Goal: Information Seeking & Learning: Find specific page/section

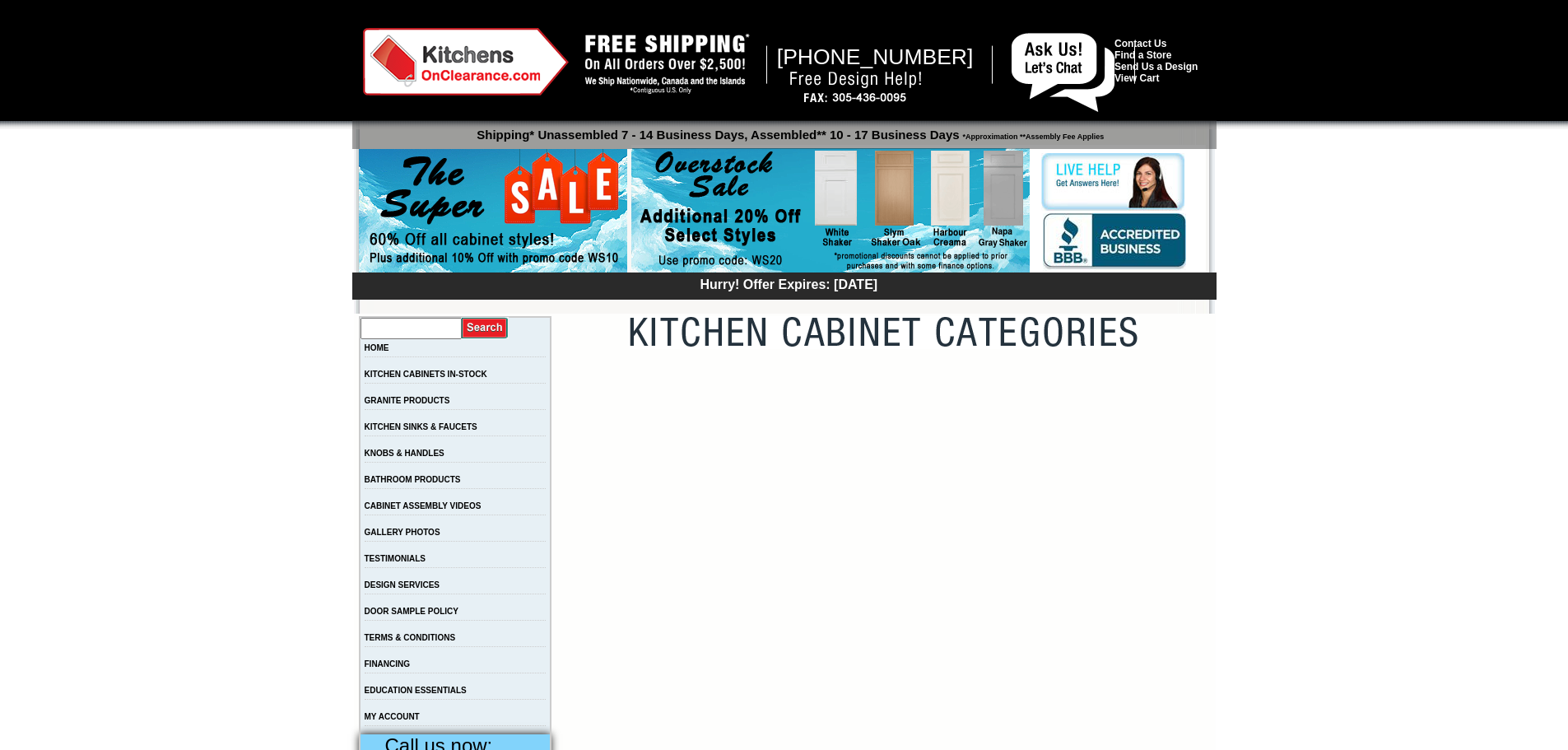
click at [438, 322] on input "text" at bounding box center [411, 328] width 101 height 22
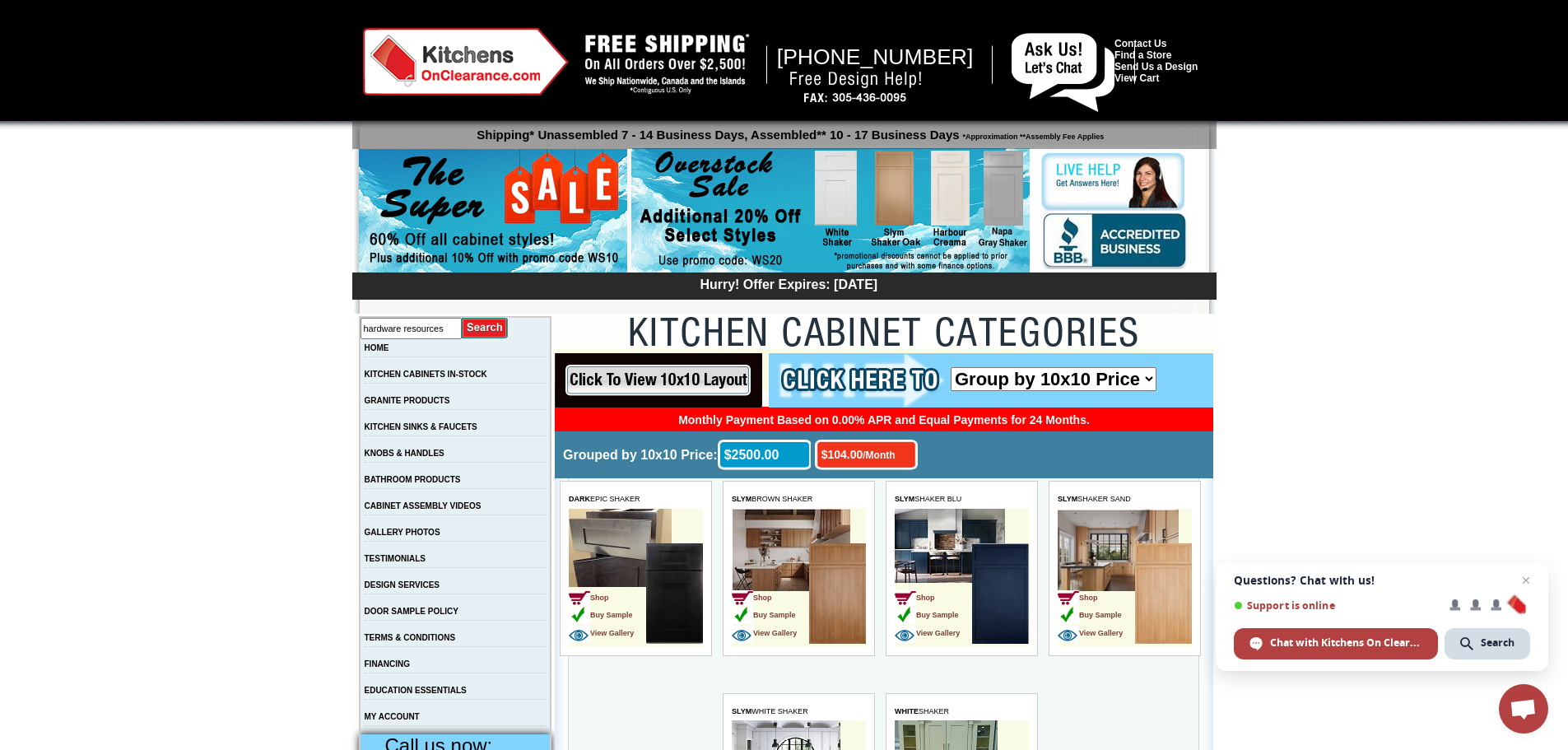
type input "hardware resources"
click at [462, 317] on input "image" at bounding box center [485, 328] width 47 height 22
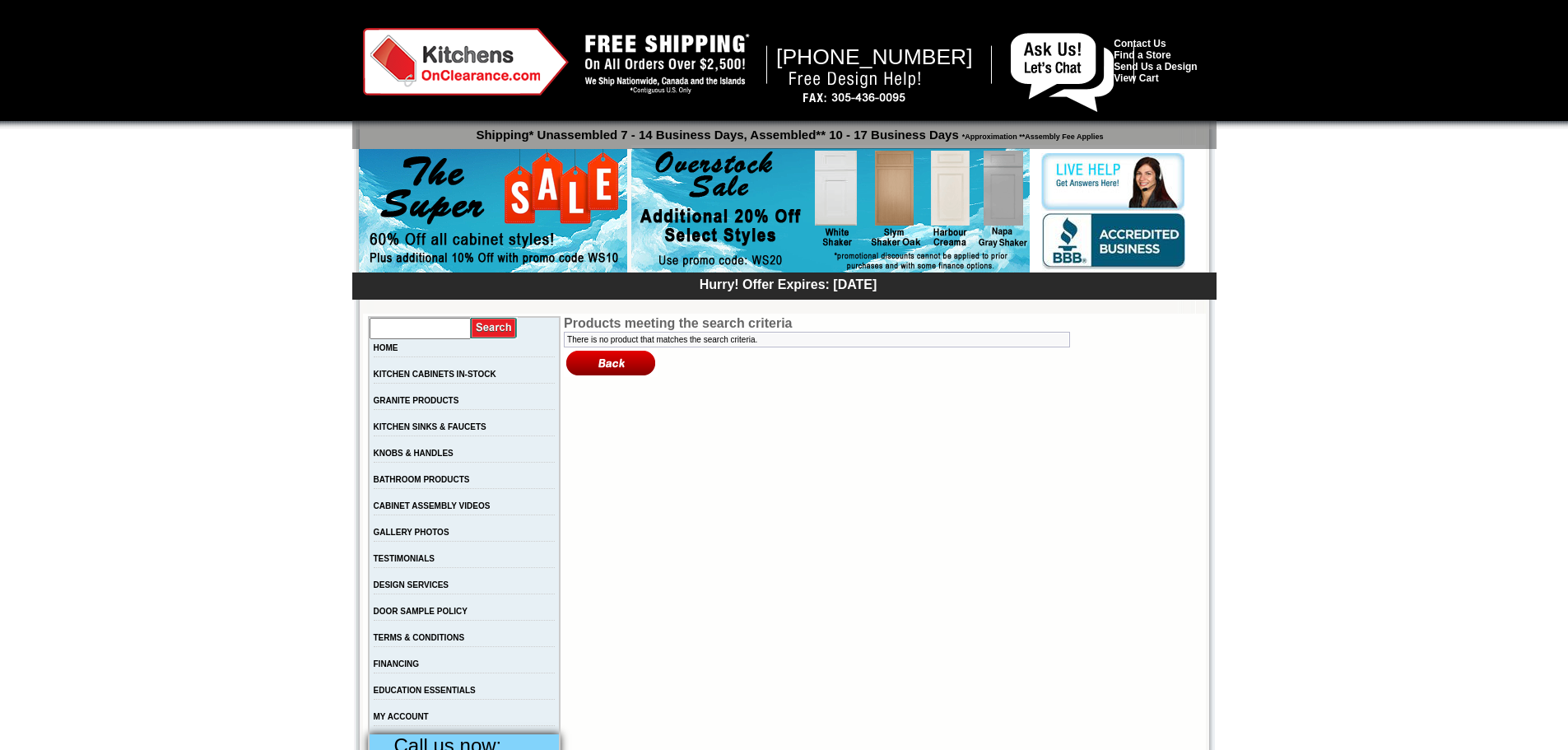
click at [418, 331] on input "text" at bounding box center [419, 328] width 101 height 22
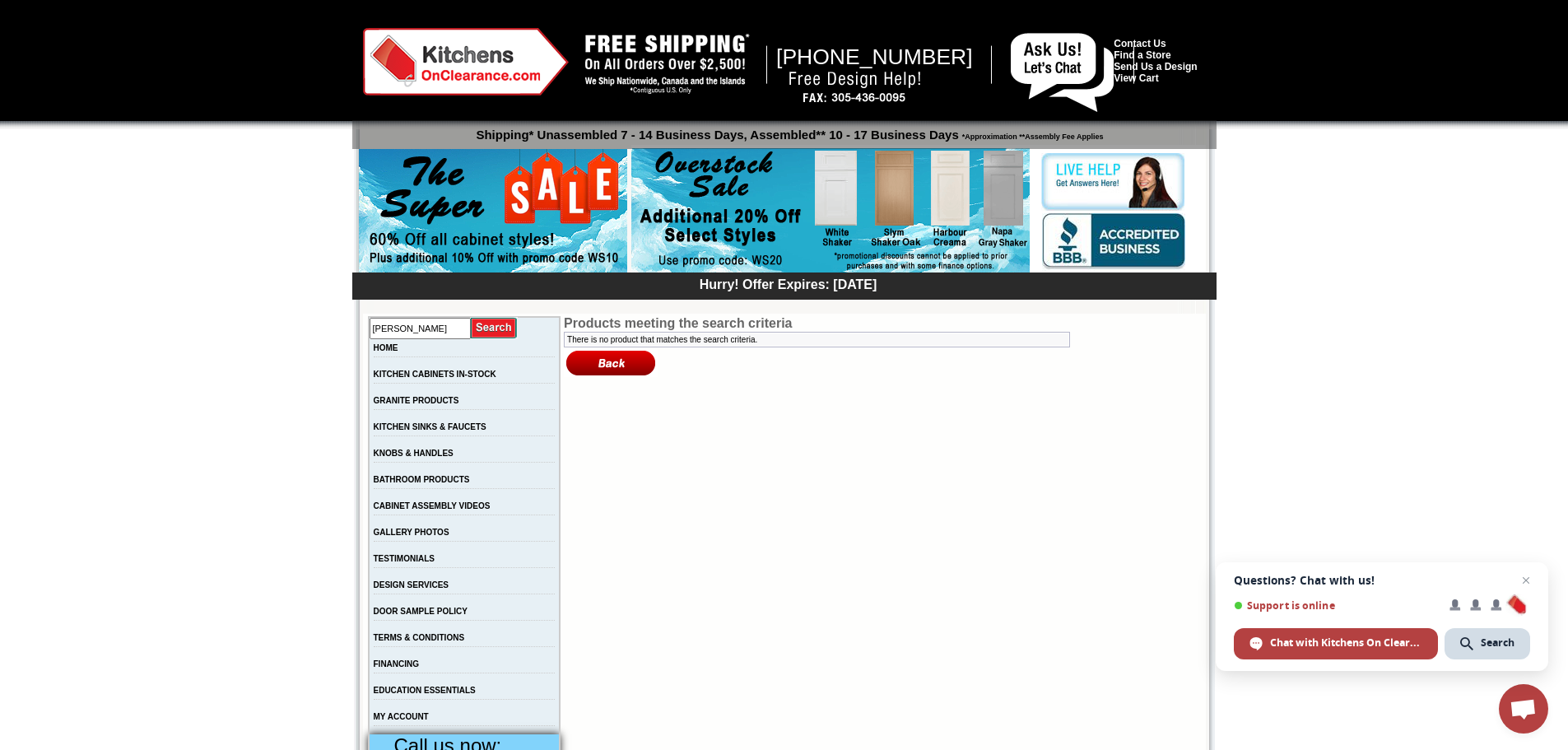
type input "jeffrey alexander"
click at [471, 317] on input "image" at bounding box center [494, 328] width 47 height 22
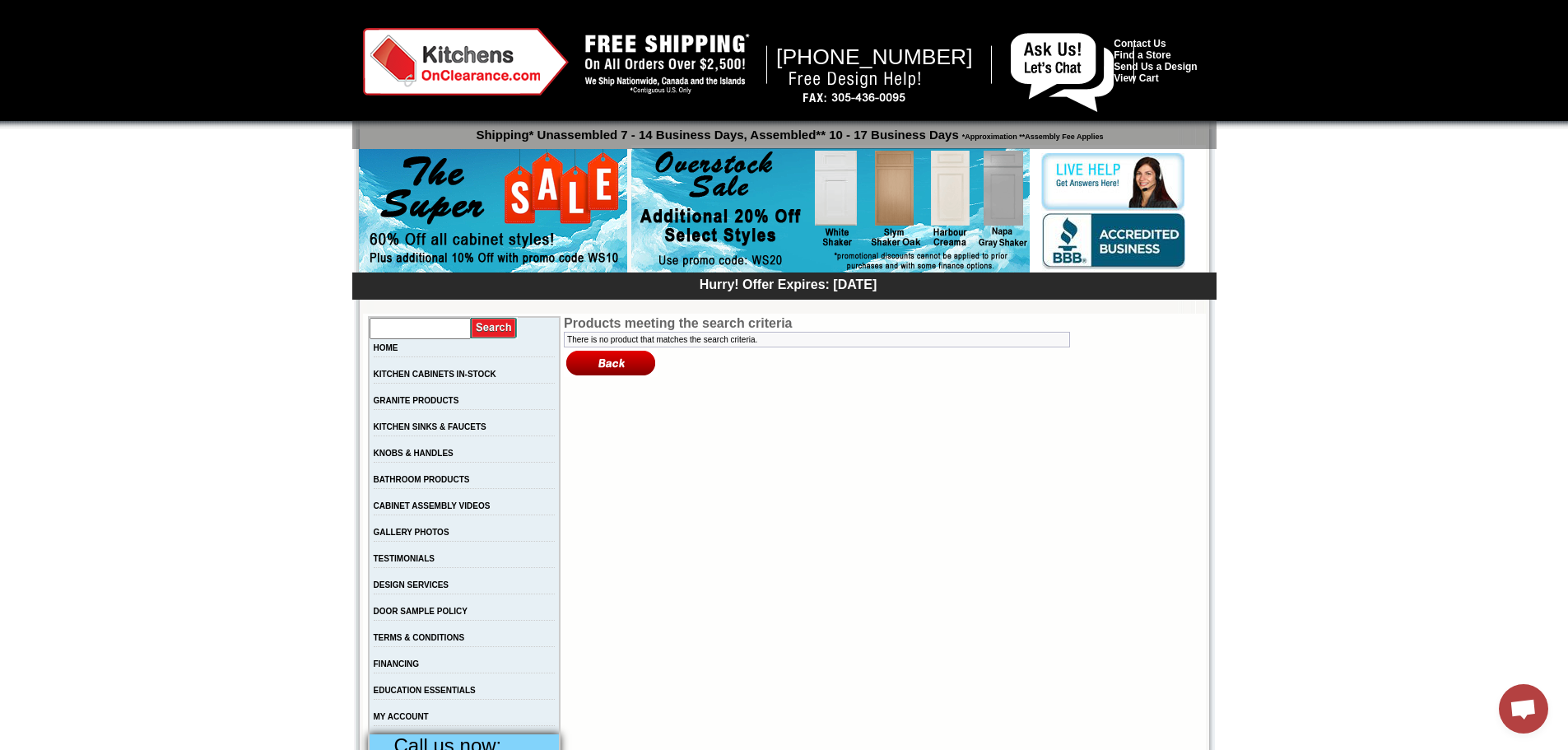
click at [452, 331] on input "text" at bounding box center [419, 328] width 101 height 22
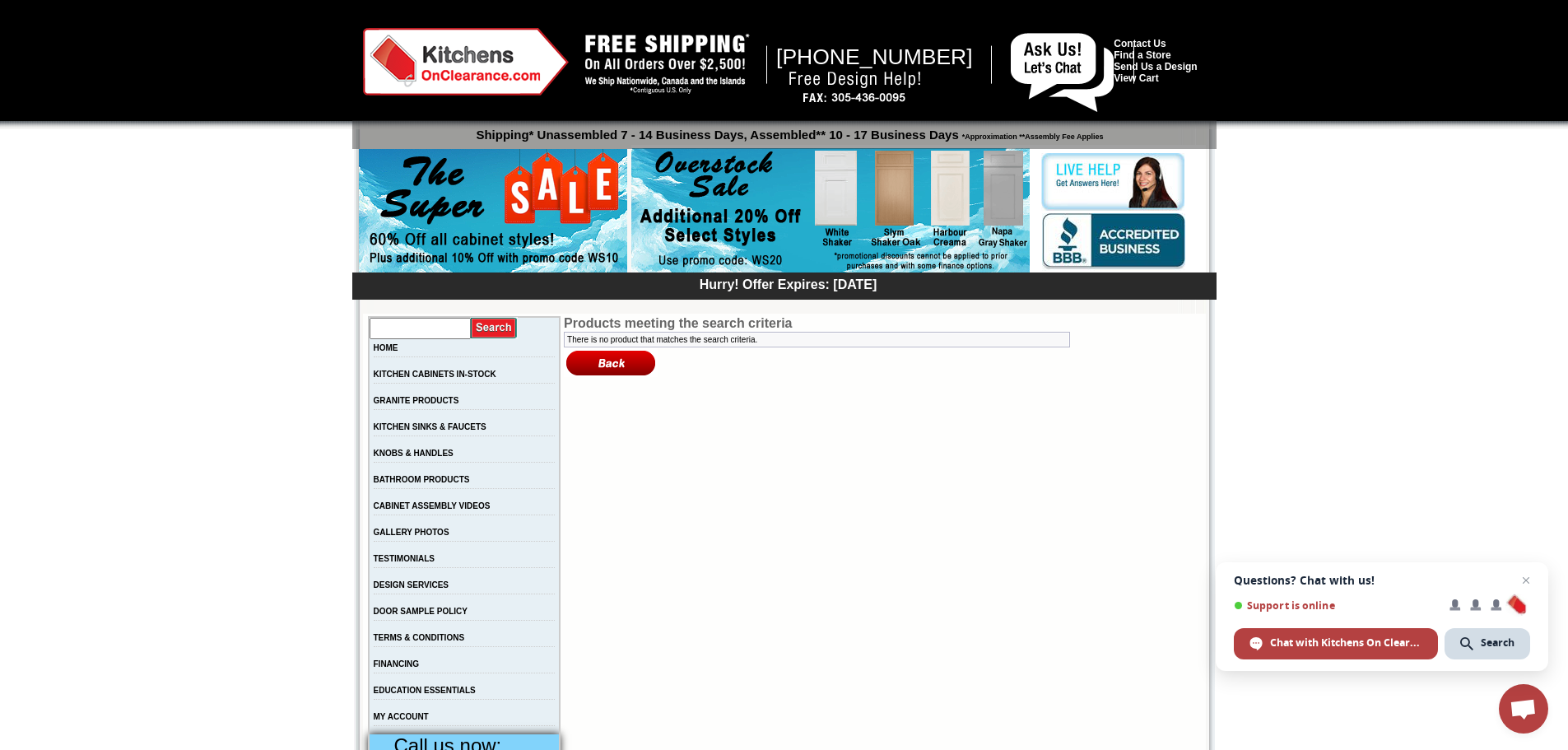
click at [451, 331] on input "text" at bounding box center [419, 328] width 101 height 22
type input "top knobs"
click at [471, 317] on input "image" at bounding box center [494, 328] width 47 height 22
drag, startPoint x: 0, startPoint y: 0, endPoint x: 450, endPoint y: 331, distance: 558.6
click at [450, 331] on input "text" at bounding box center [419, 328] width 101 height 22
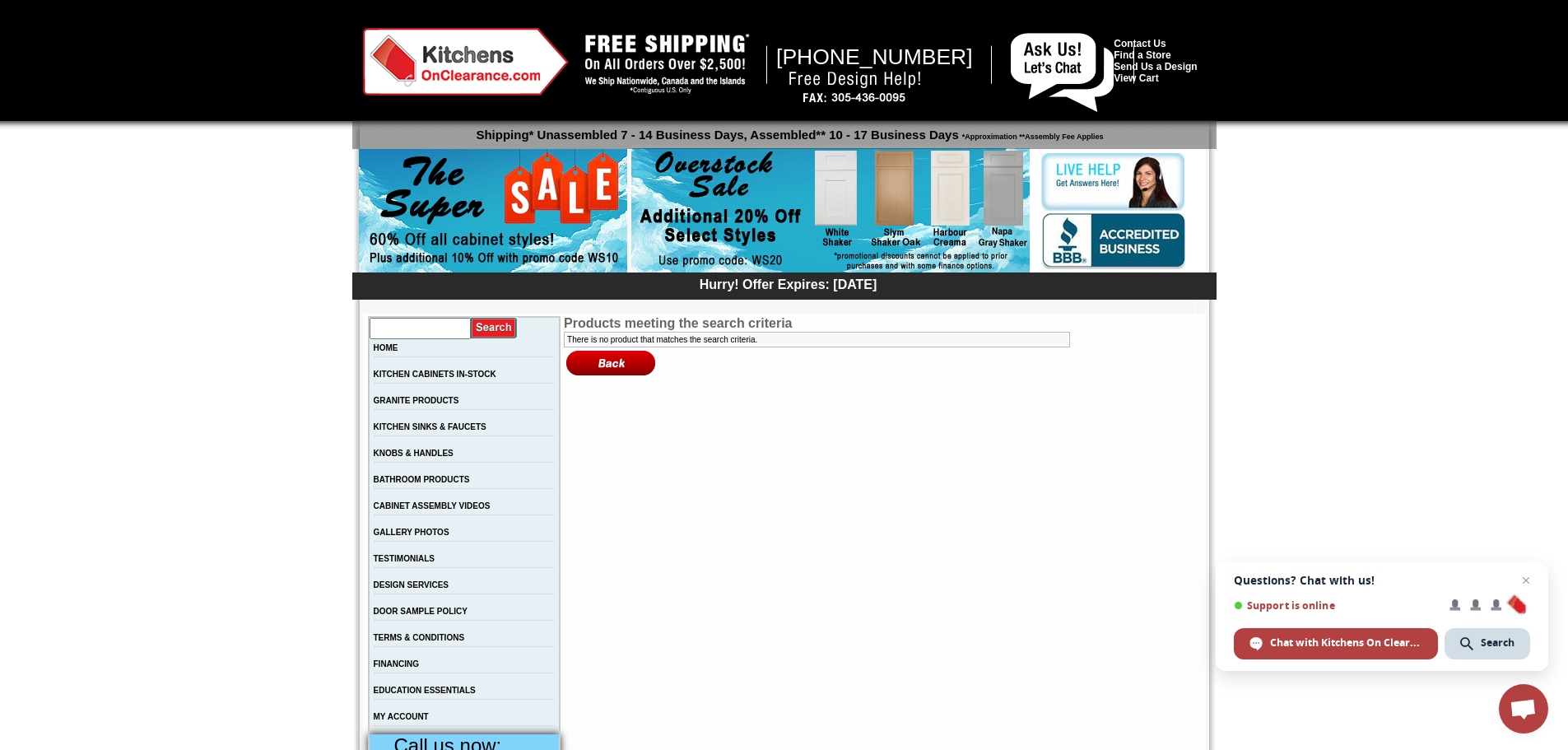
click at [450, 331] on input "text" at bounding box center [419, 328] width 101 height 22
type input "atlas"
click at [471, 317] on input "image" at bounding box center [494, 328] width 47 height 22
click at [1162, 32] on div "1-888-621-2472 Contact Us Find a Store Send Us a Design View Cart Shipping* Una…" at bounding box center [784, 165] width 843 height 297
click at [1162, 41] on link "Contact Us" at bounding box center [1139, 43] width 52 height 11
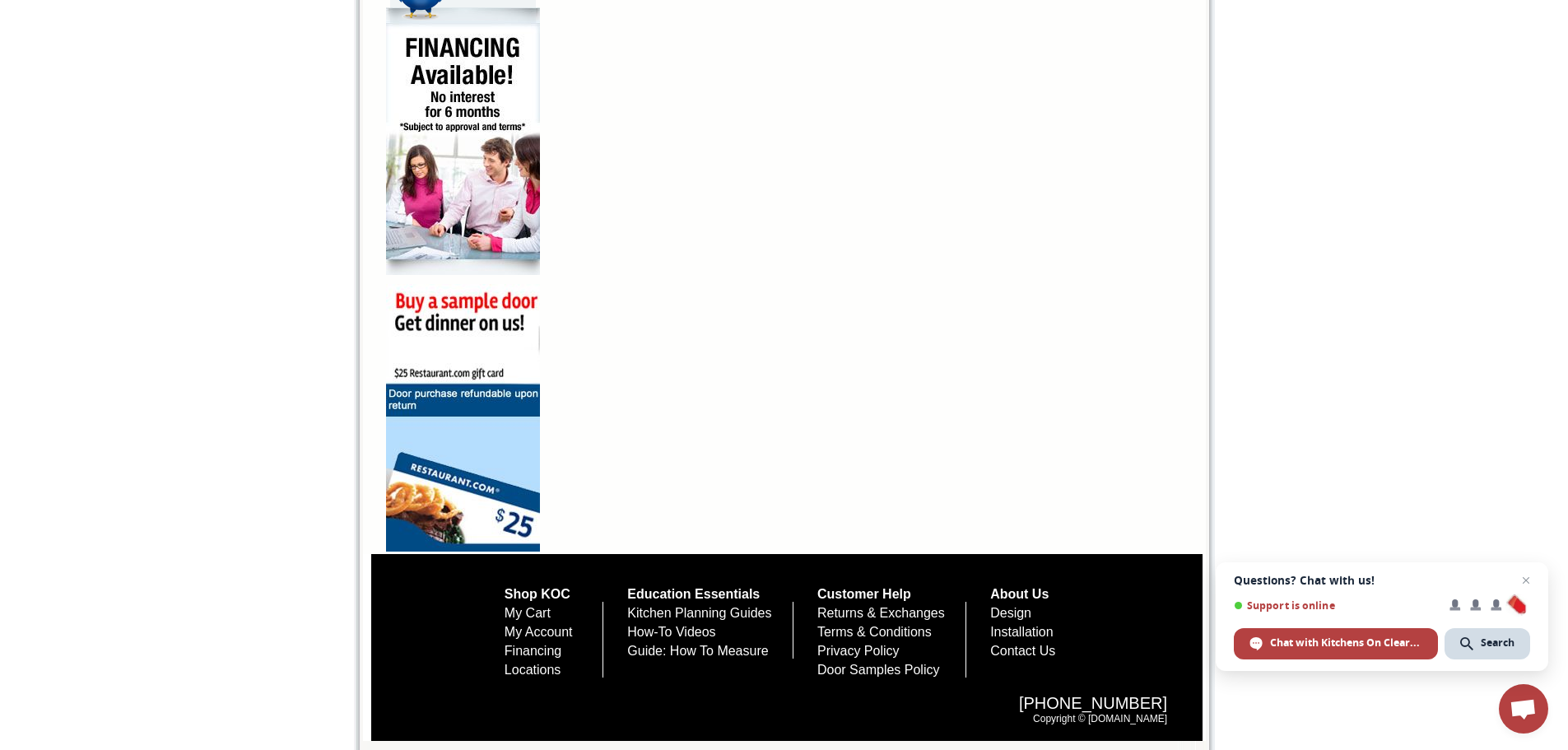
scroll to position [1056, 0]
click at [1047, 587] on link "About Us" at bounding box center [1019, 594] width 59 height 14
